Goal: Transaction & Acquisition: Purchase product/service

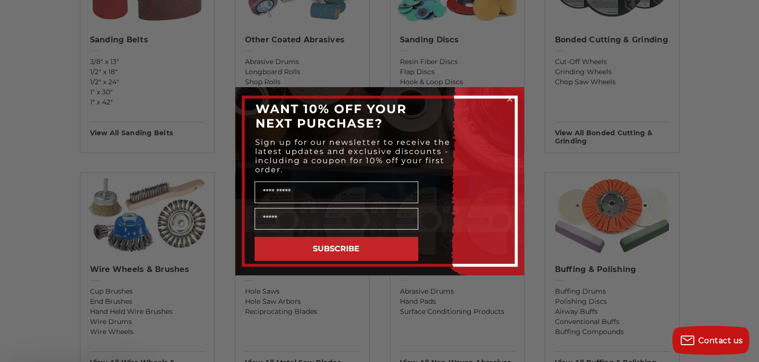
scroll to position [433, 0]
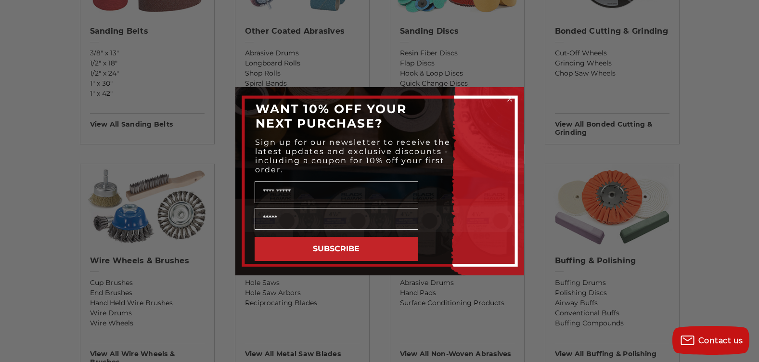
click at [508, 97] on icon "Close dialog" at bounding box center [510, 99] width 4 height 4
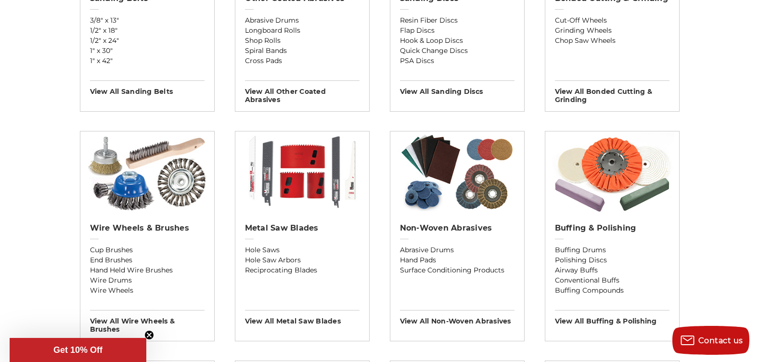
scroll to position [481, 0]
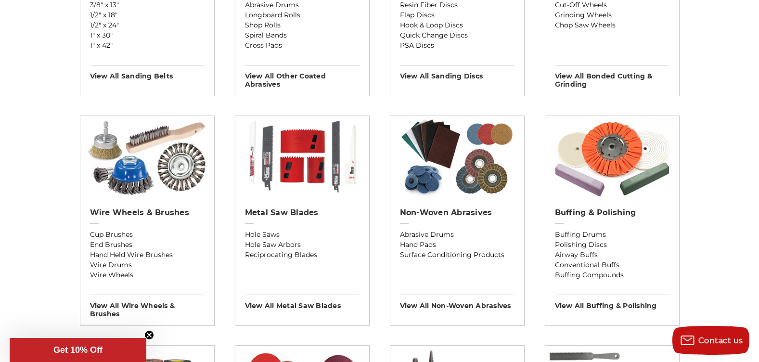
click at [117, 275] on link "Wire Wheels" at bounding box center [147, 275] width 115 height 10
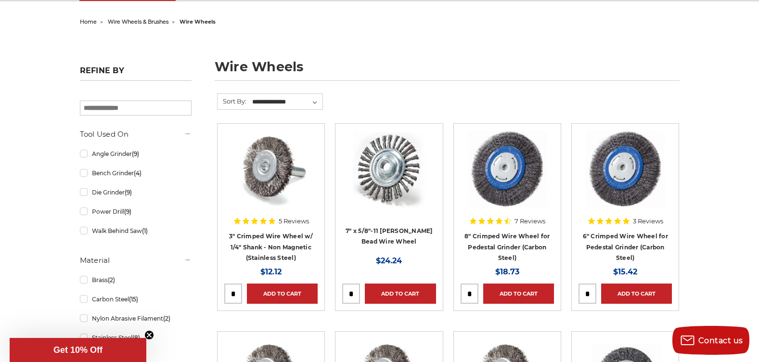
scroll to position [96, 0]
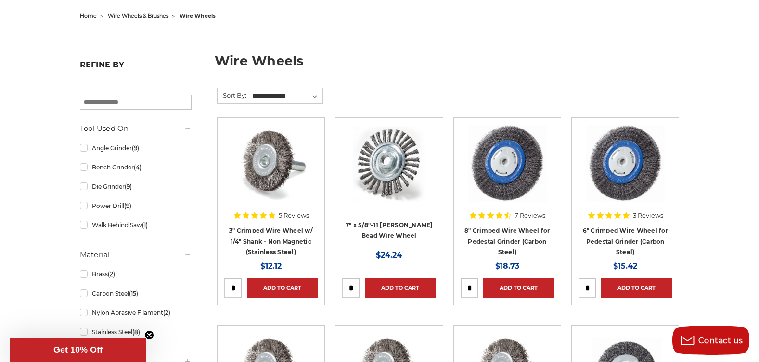
click at [622, 236] on h4 "6" Crimped Wire Wheel for Pedestal Grinder (Carbon Steel)" at bounding box center [625, 241] width 93 height 33
click at [619, 189] on img at bounding box center [625, 163] width 81 height 77
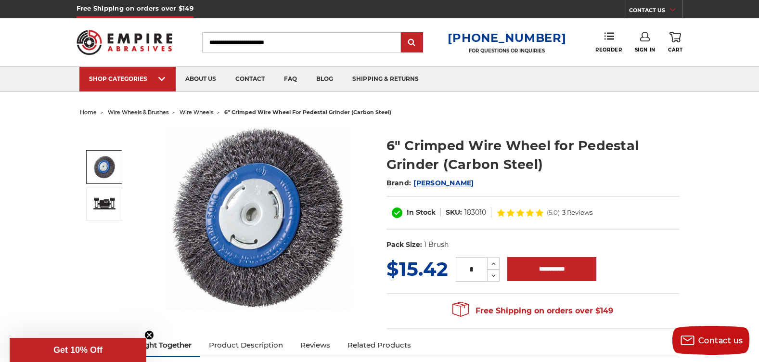
click at [104, 165] on img at bounding box center [104, 166] width 24 height 23
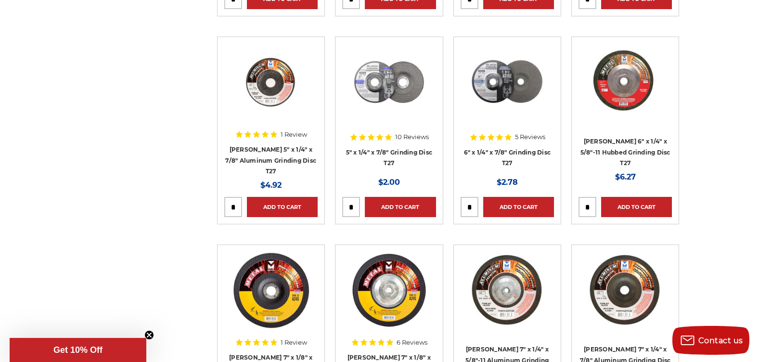
scroll to position [626, 0]
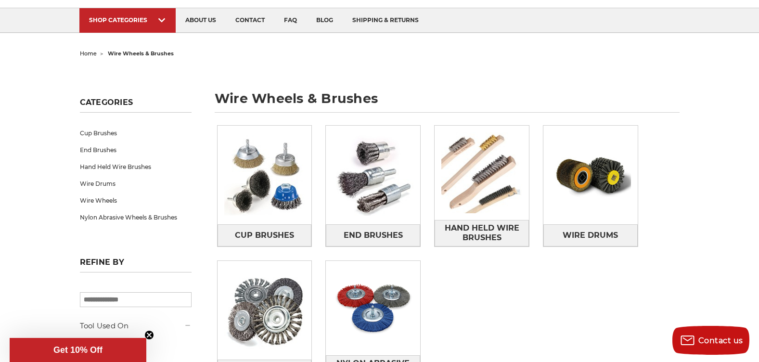
scroll to position [48, 0]
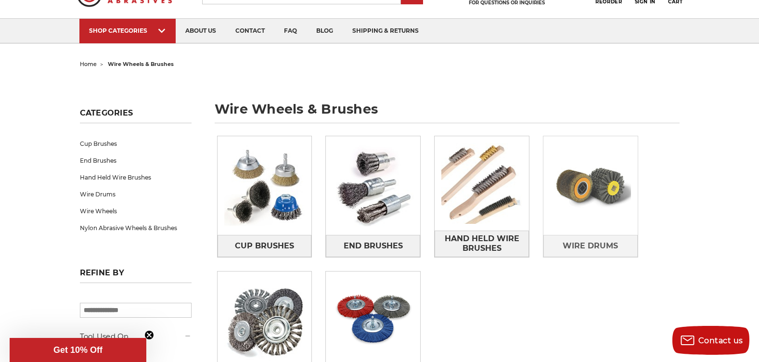
click at [584, 209] on img at bounding box center [591, 186] width 94 height 94
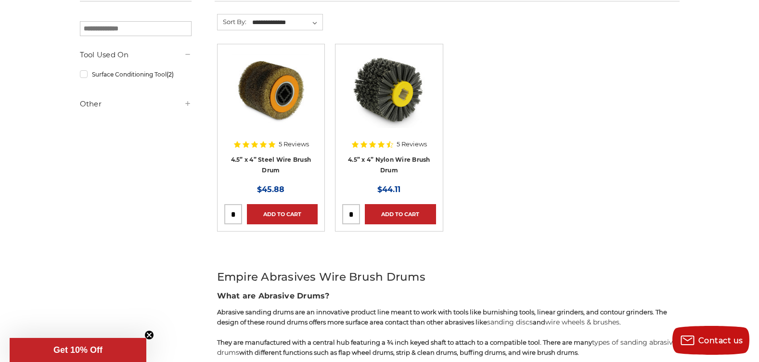
scroll to position [144, 0]
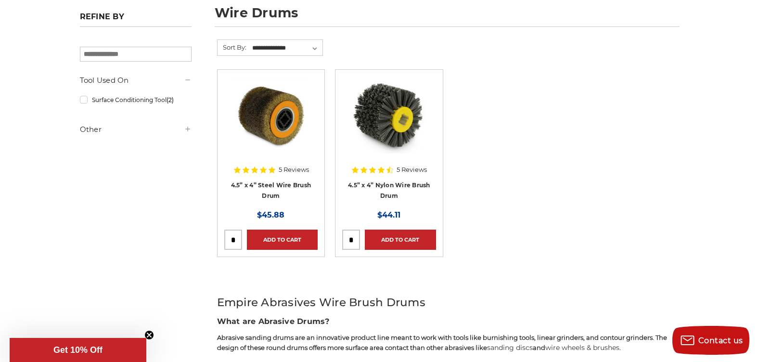
click at [399, 119] on img at bounding box center [388, 115] width 77 height 77
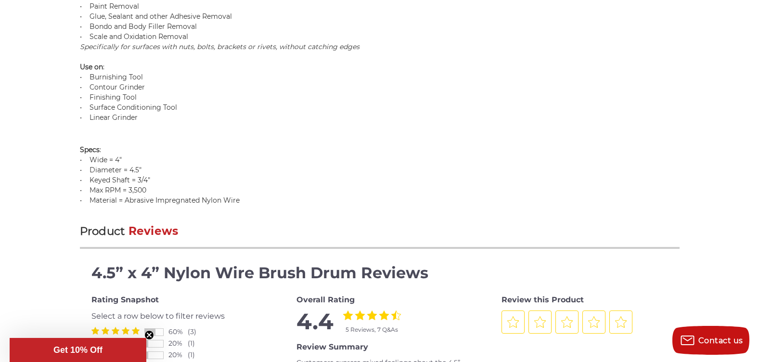
scroll to position [867, 0]
